Goal: Task Accomplishment & Management: Manage account settings

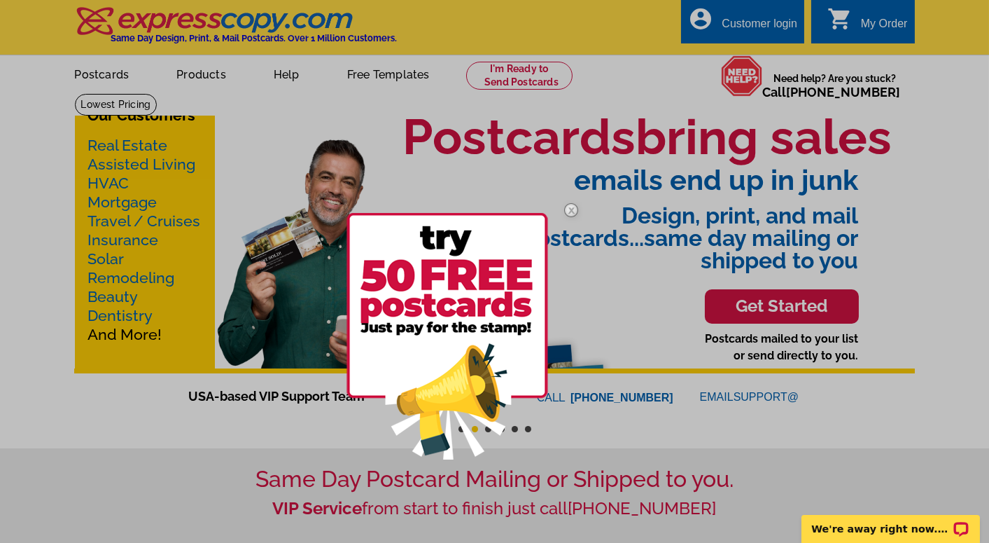
click at [569, 207] on img at bounding box center [571, 210] width 41 height 41
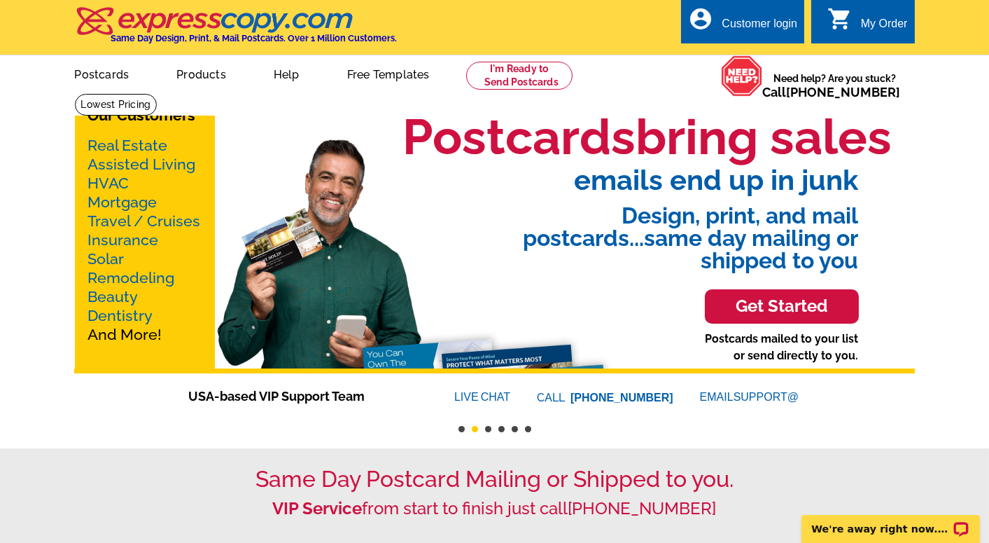
click at [786, 18] on div "Customer login" at bounding box center [760, 28] width 76 height 20
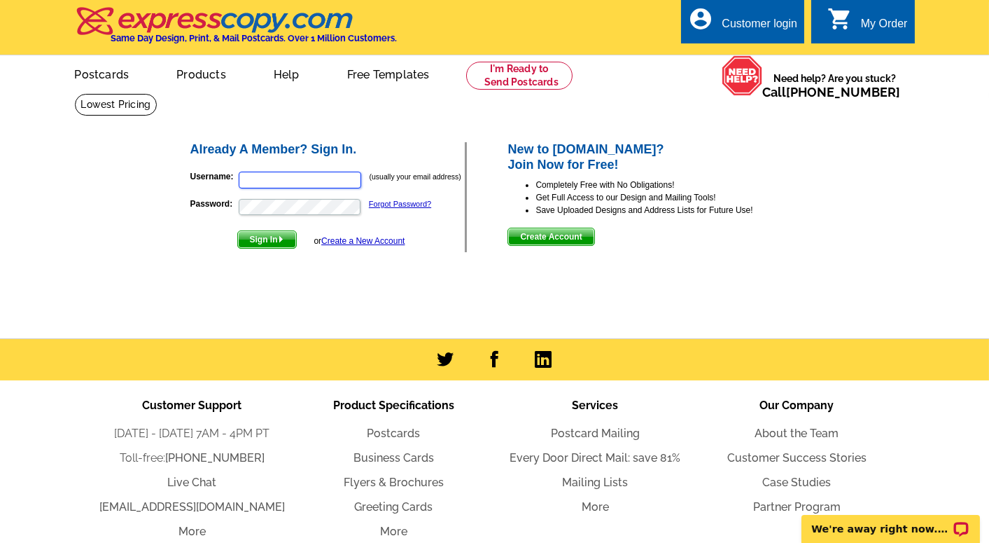
click at [270, 184] on input "Username:" at bounding box center [300, 180] width 123 height 17
type input "erica@ericalewisgroup.com"
click at [237, 230] on button "Sign In" at bounding box center [267, 239] width 60 height 18
